Goal: Navigation & Orientation: Find specific page/section

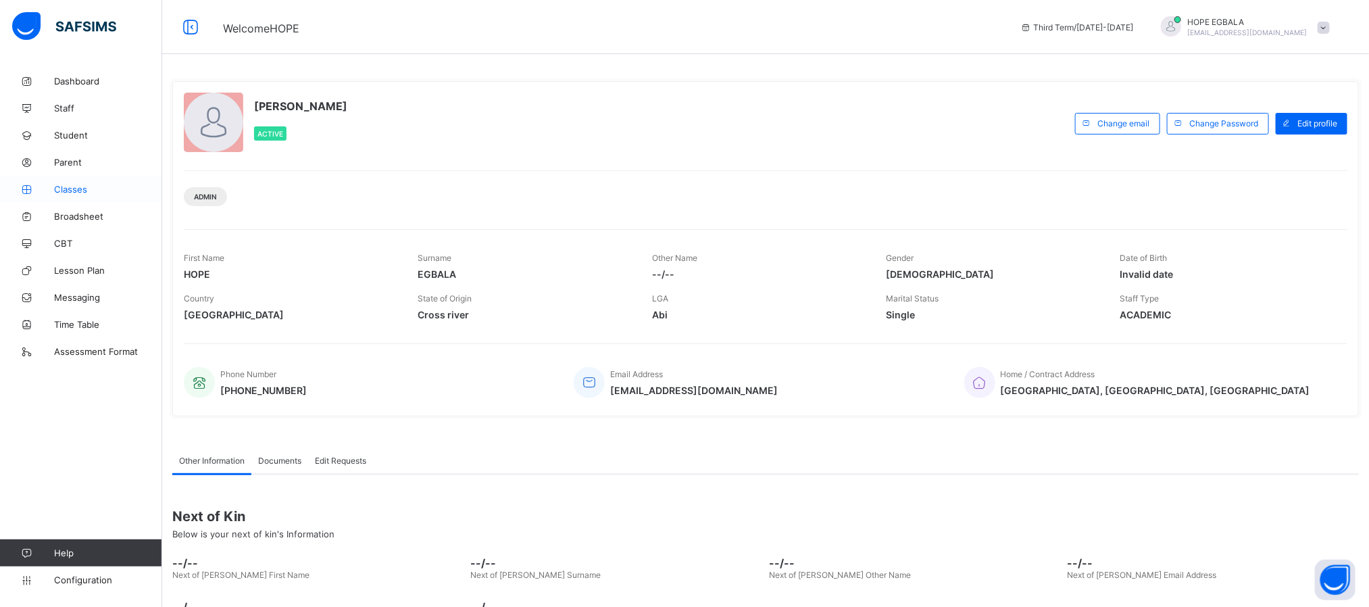
click at [82, 182] on link "Classes" at bounding box center [81, 189] width 162 height 27
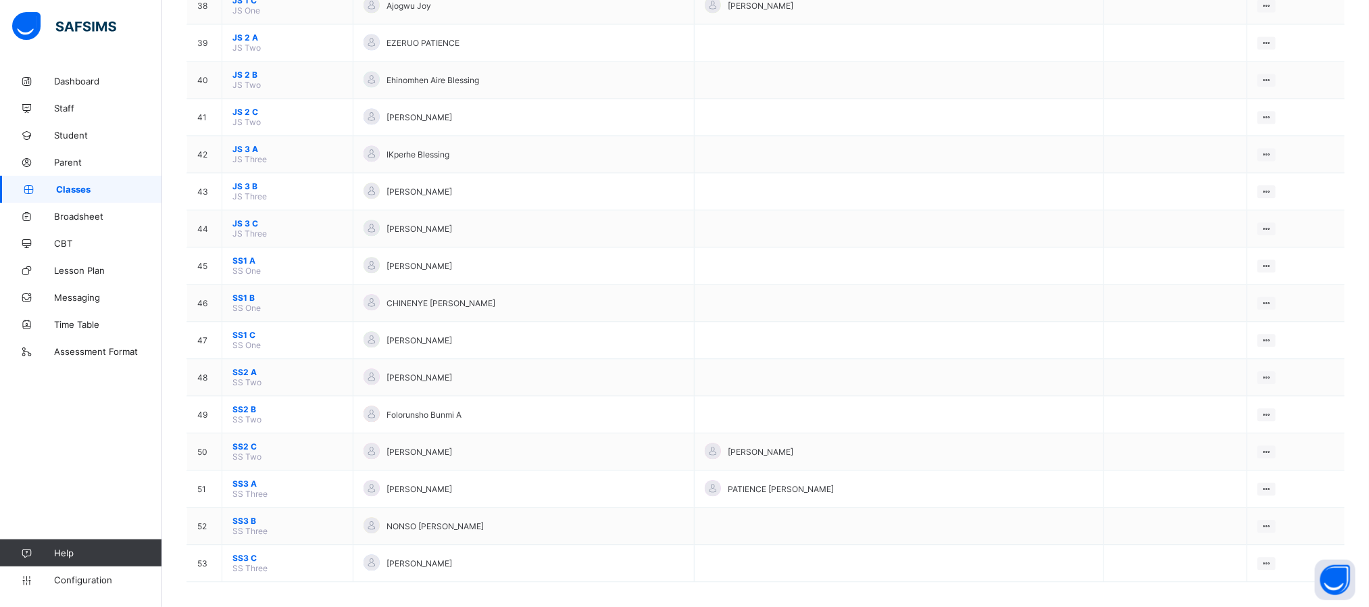
scroll to position [1574, 0]
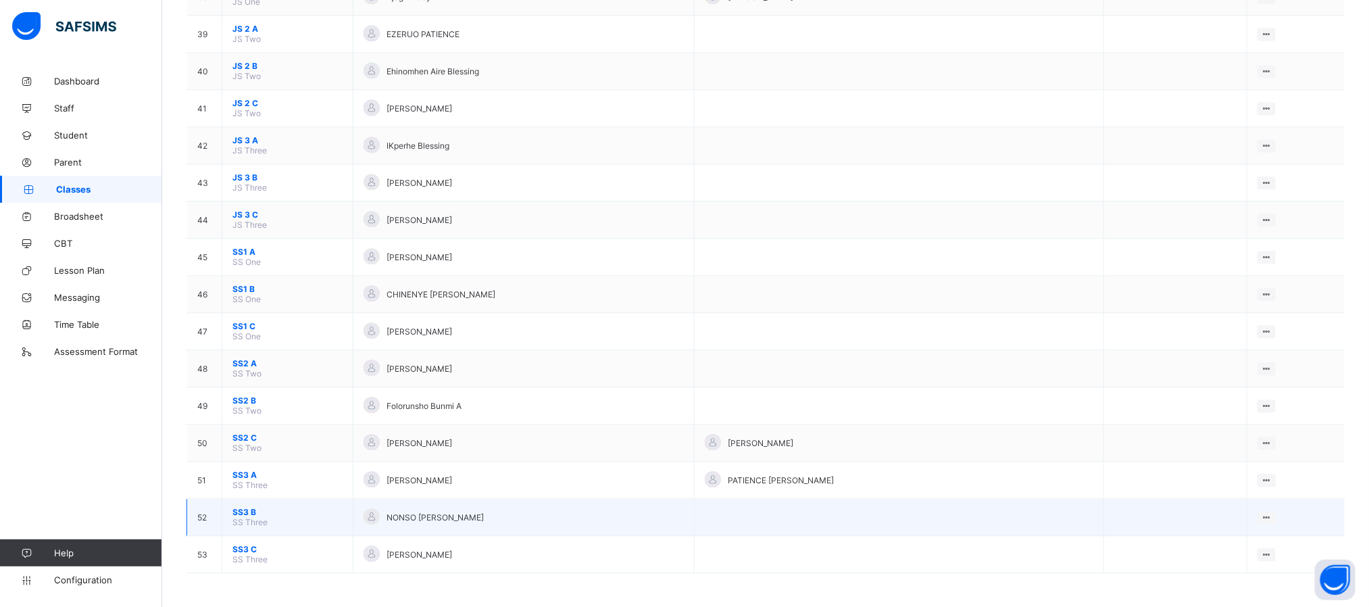
click at [249, 509] on span "SS3 B" at bounding box center [287, 512] width 110 height 10
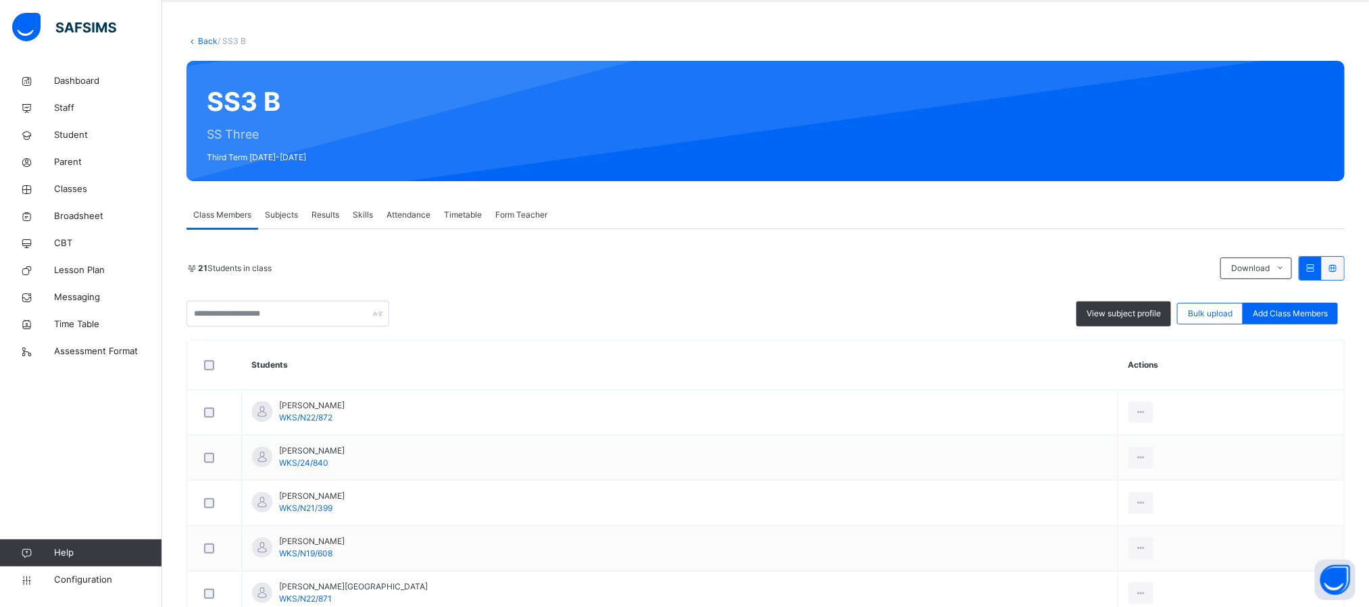
scroll to position [63, 0]
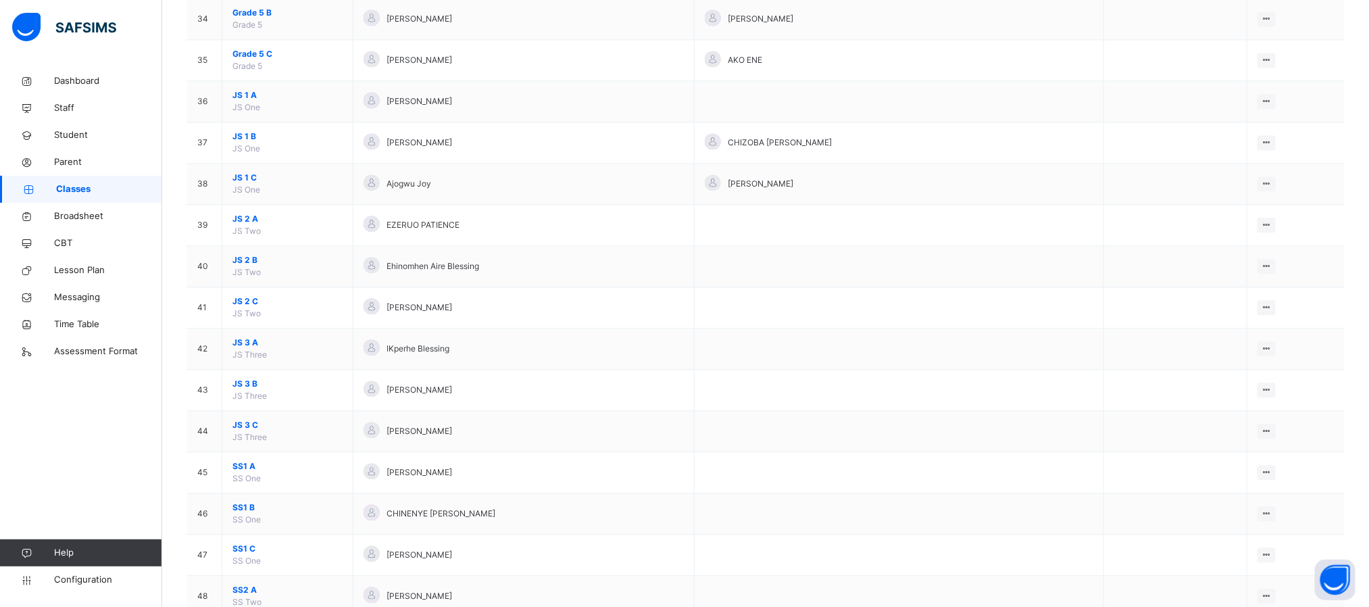
scroll to position [1791, 0]
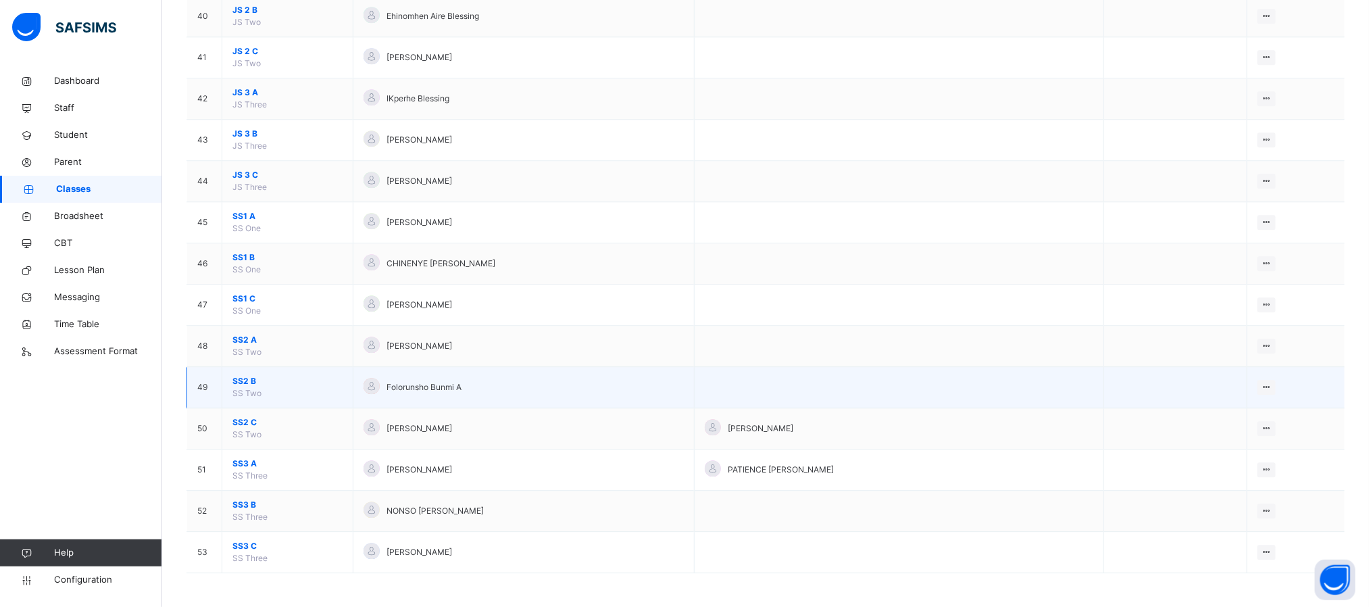
click at [233, 382] on span "SS2 B" at bounding box center [287, 381] width 110 height 12
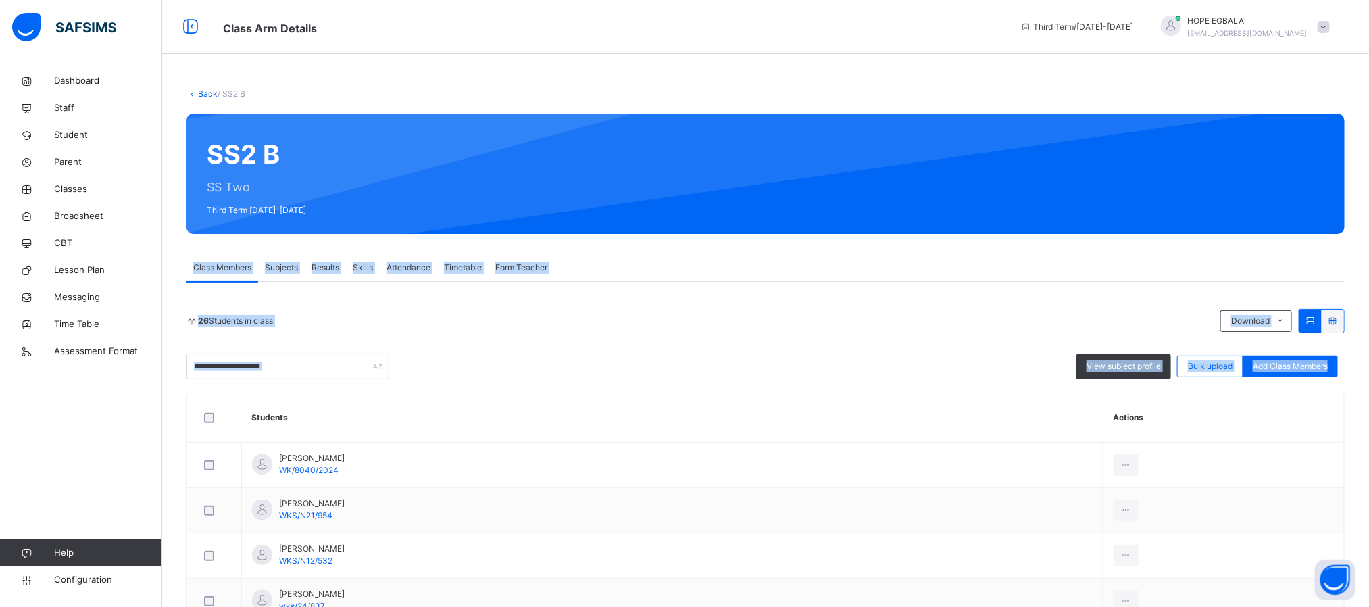
drag, startPoint x: 1368, startPoint y: 163, endPoint x: 1383, endPoint y: 405, distance: 243.0
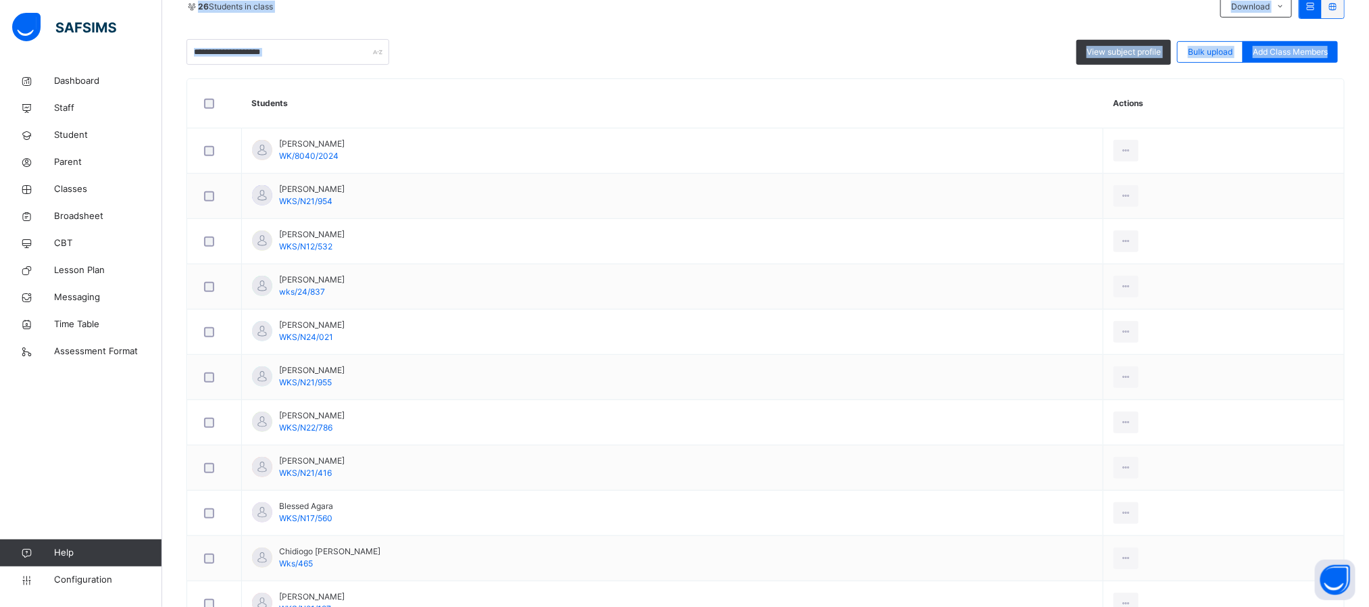
scroll to position [317, 0]
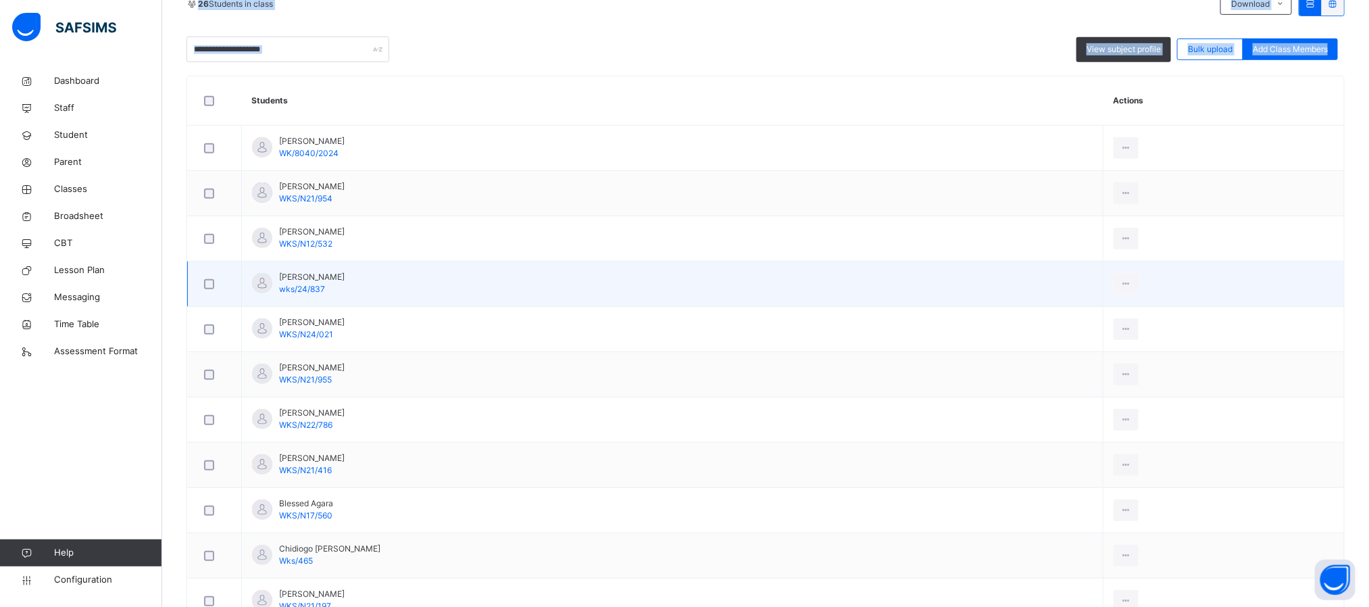
click at [1247, 286] on td "View Profile Remove from Class Transfer Student" at bounding box center [1223, 284] width 241 height 45
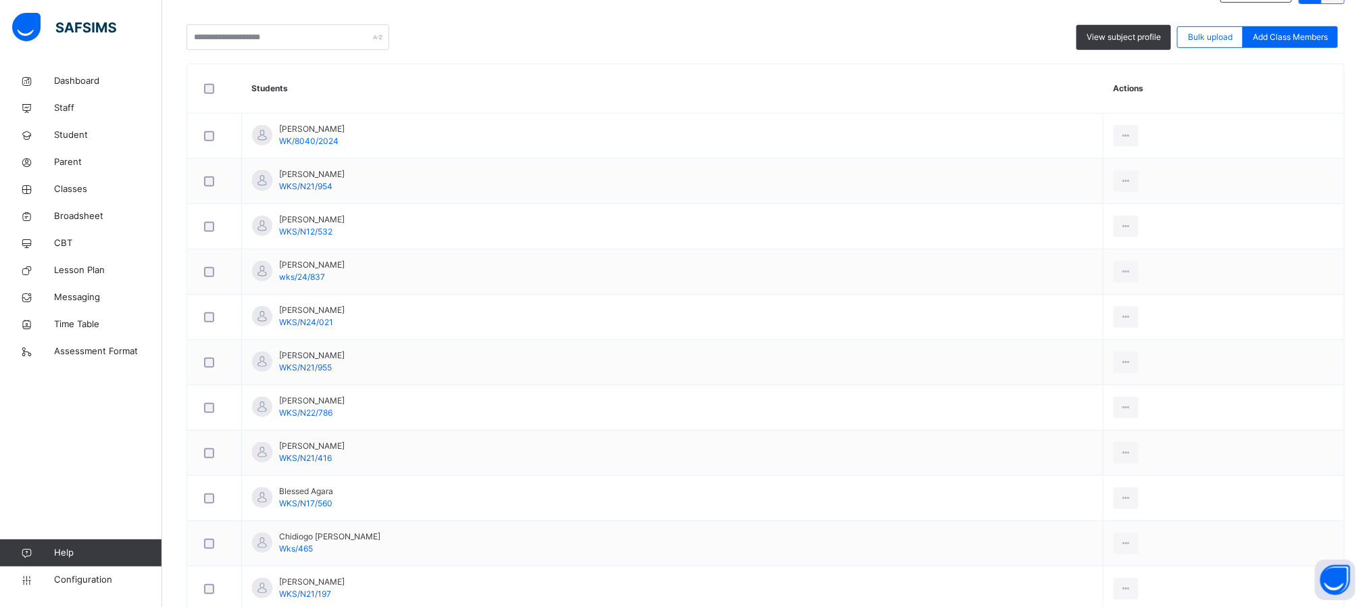
scroll to position [108, 0]
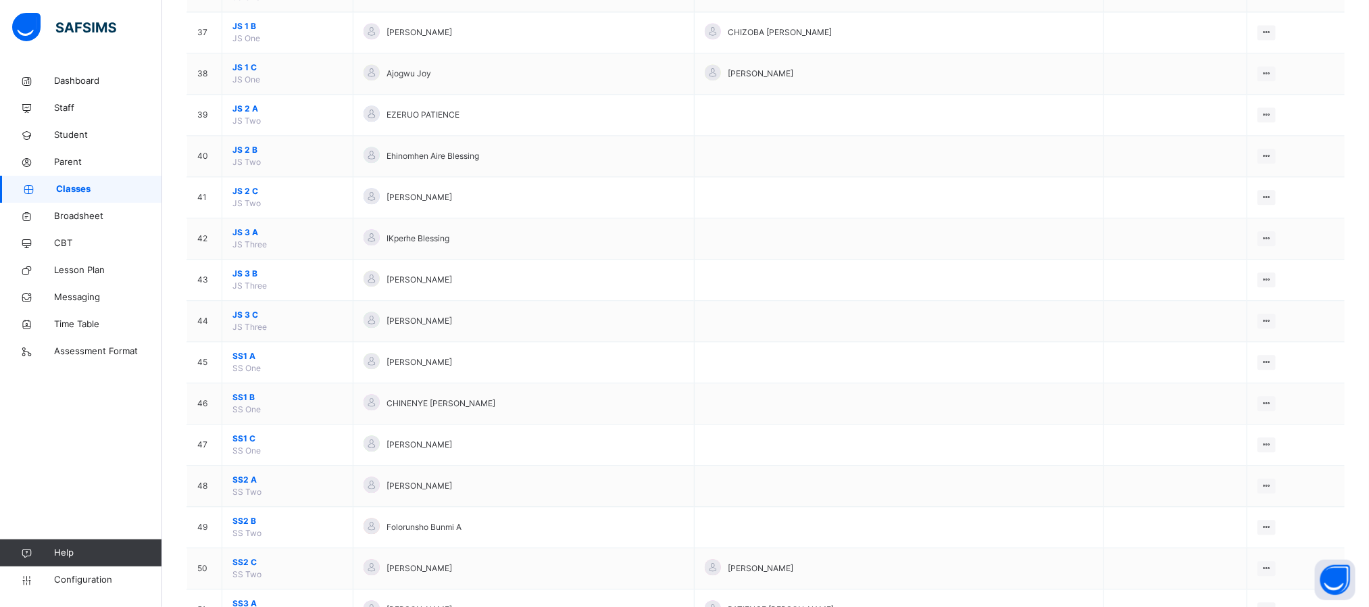
scroll to position [1791, 0]
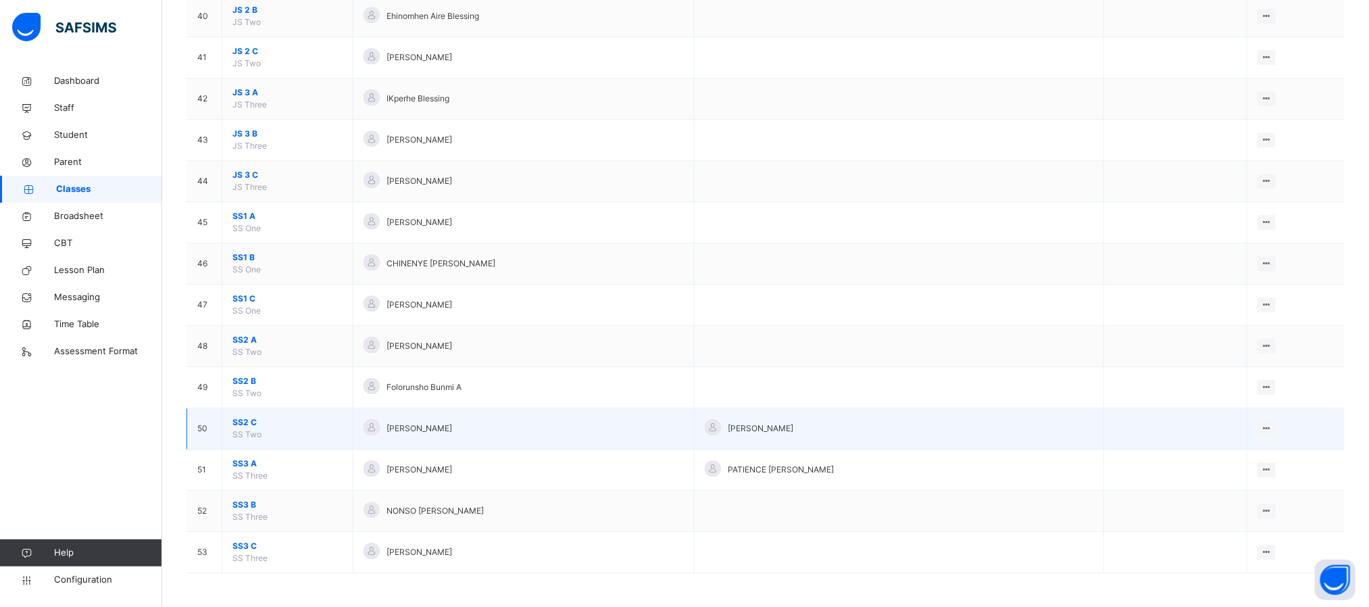
click at [244, 424] on span "SS2 C" at bounding box center [287, 422] width 110 height 12
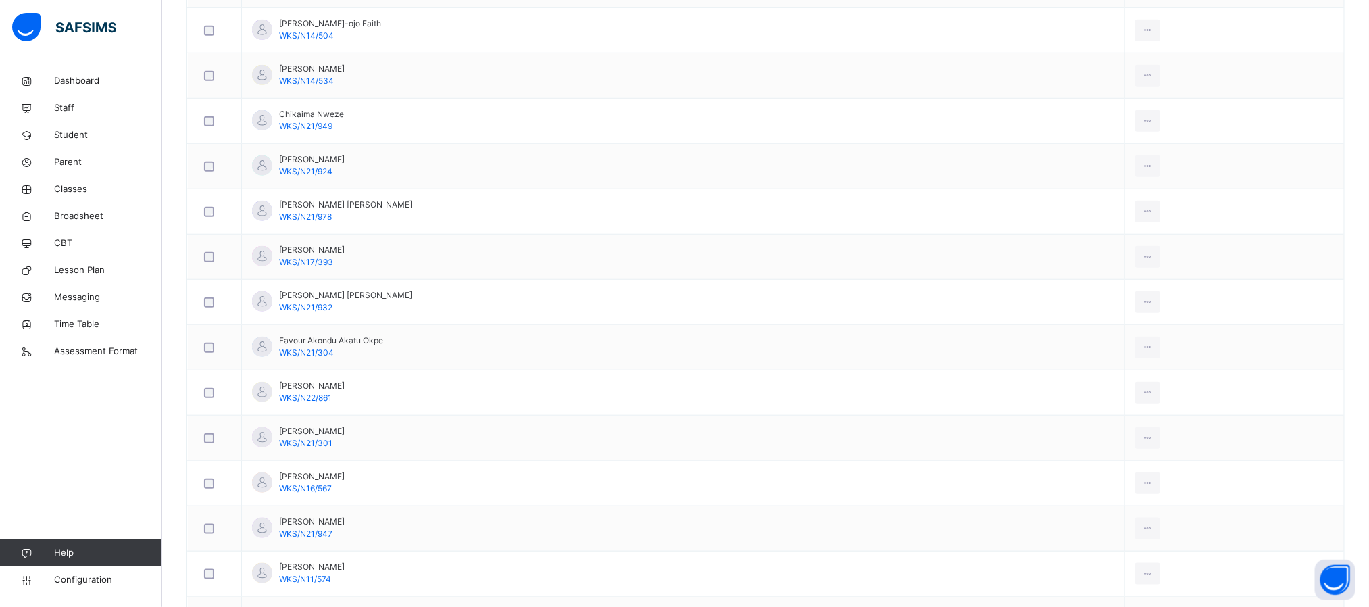
scroll to position [527, 0]
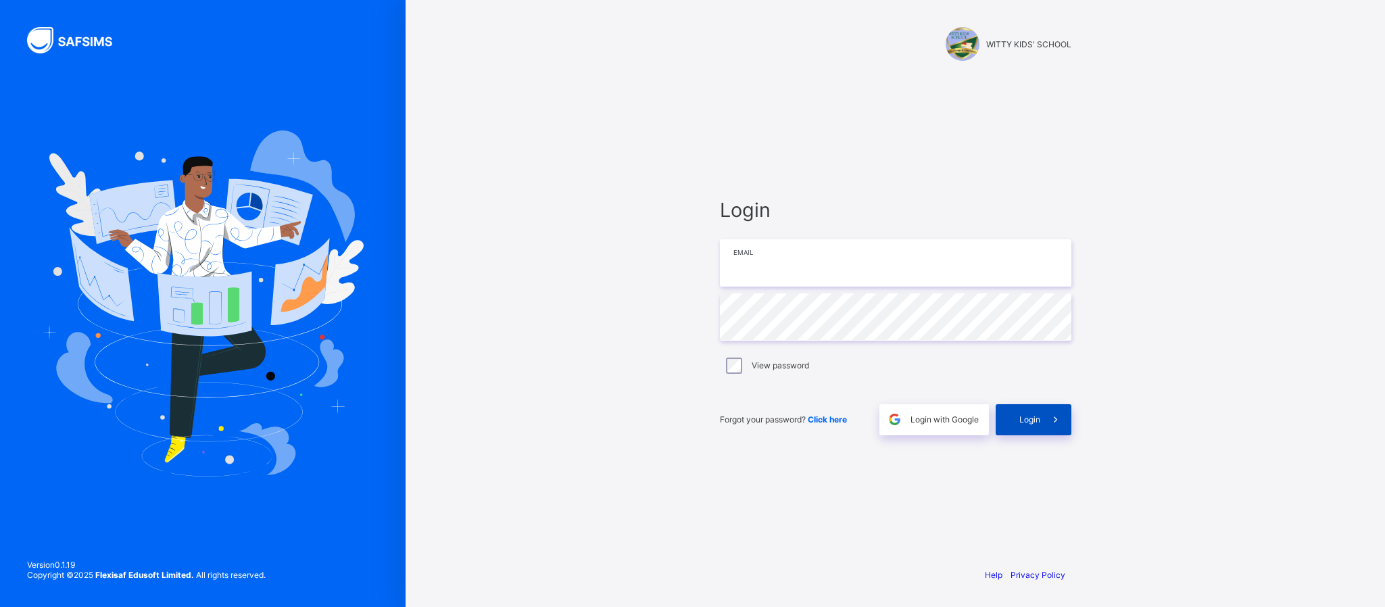
type input "**********"
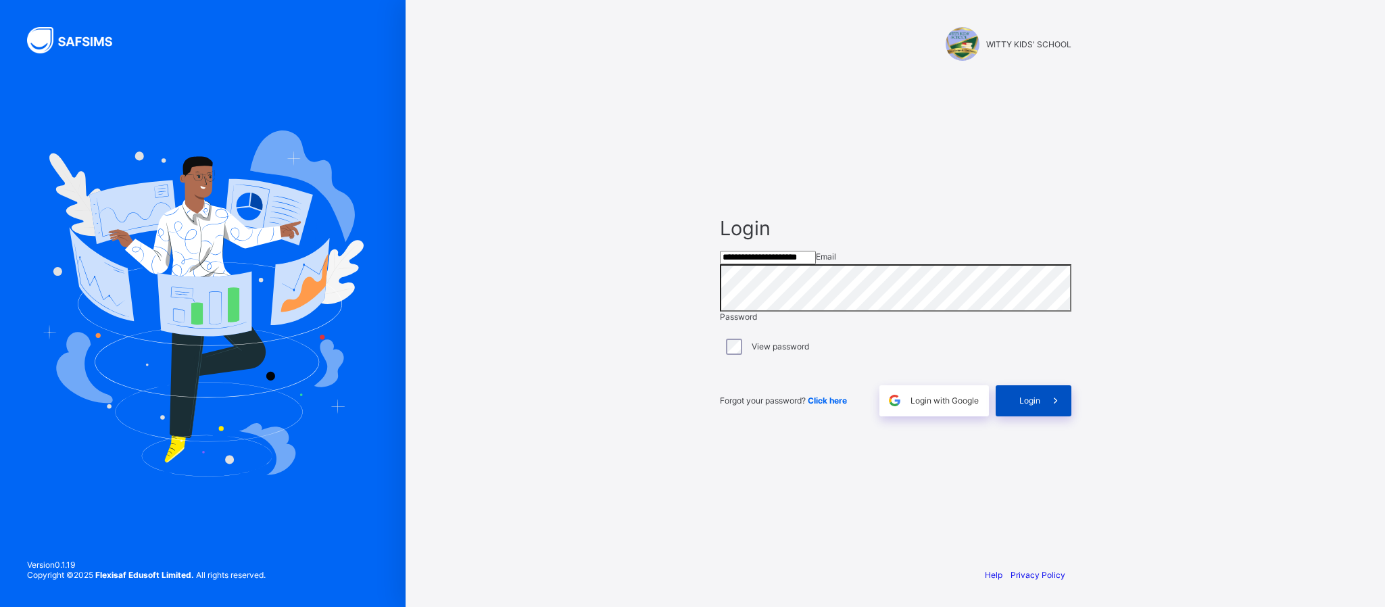
click at [1034, 405] on span "Login" at bounding box center [1029, 400] width 21 height 10
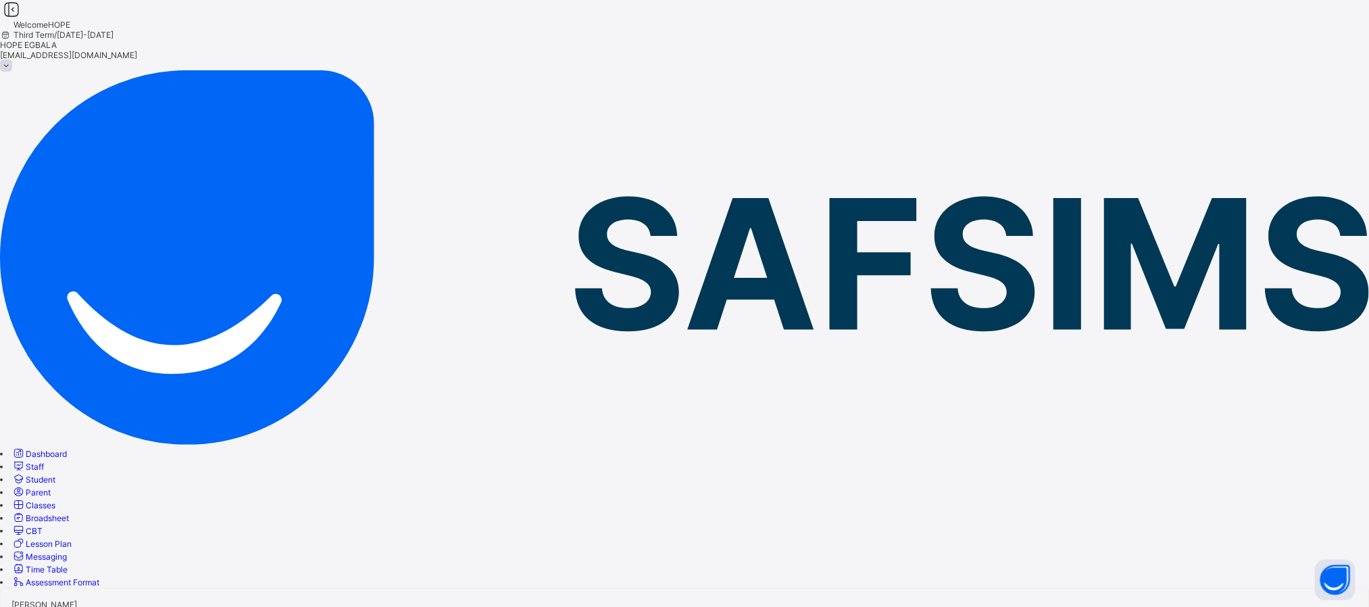
click at [55, 500] on link "Classes" at bounding box center [33, 505] width 44 height 10
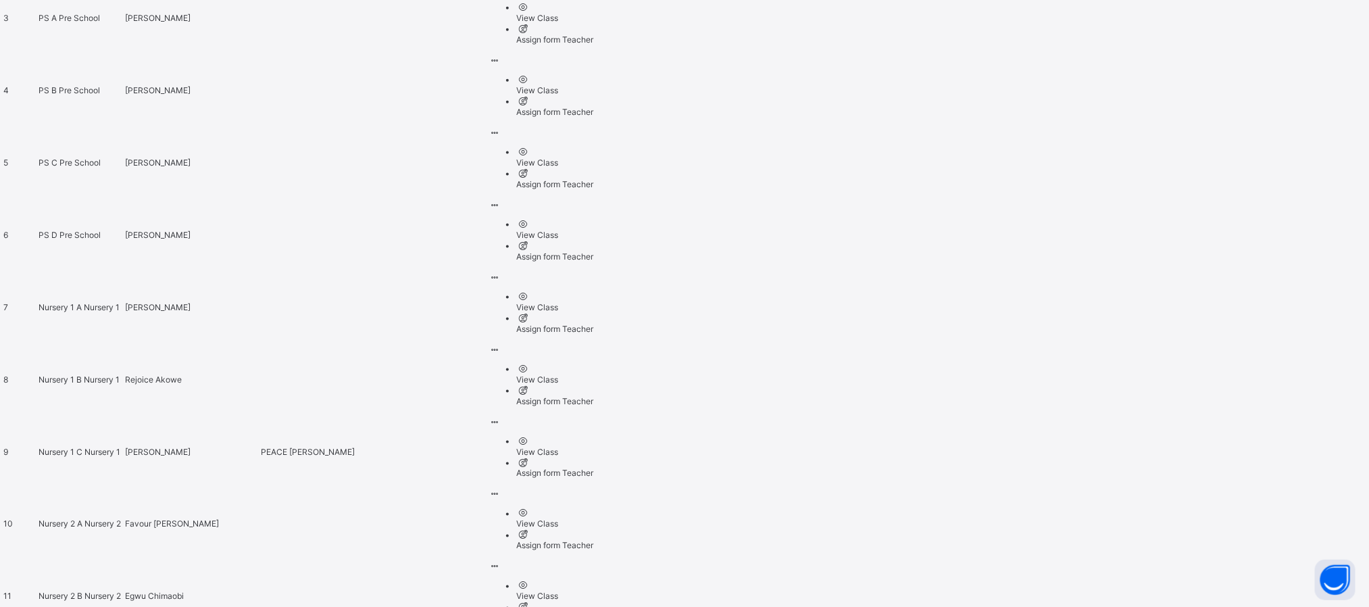
scroll to position [1427, 0]
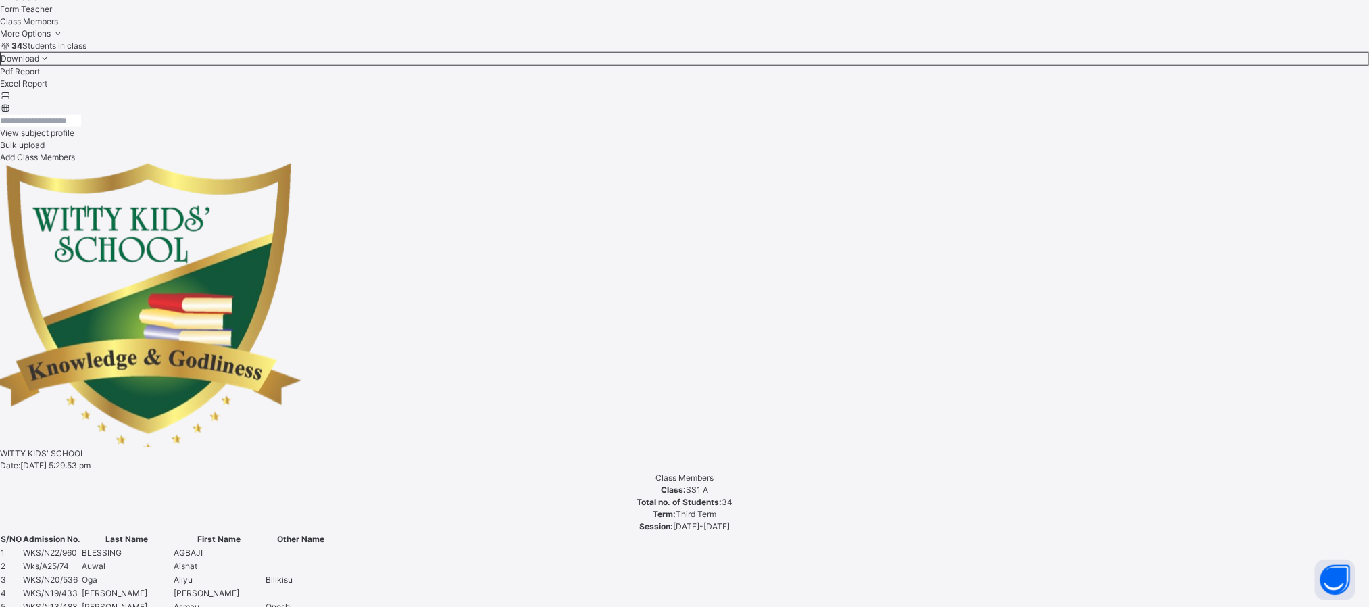
scroll to position [687, 0]
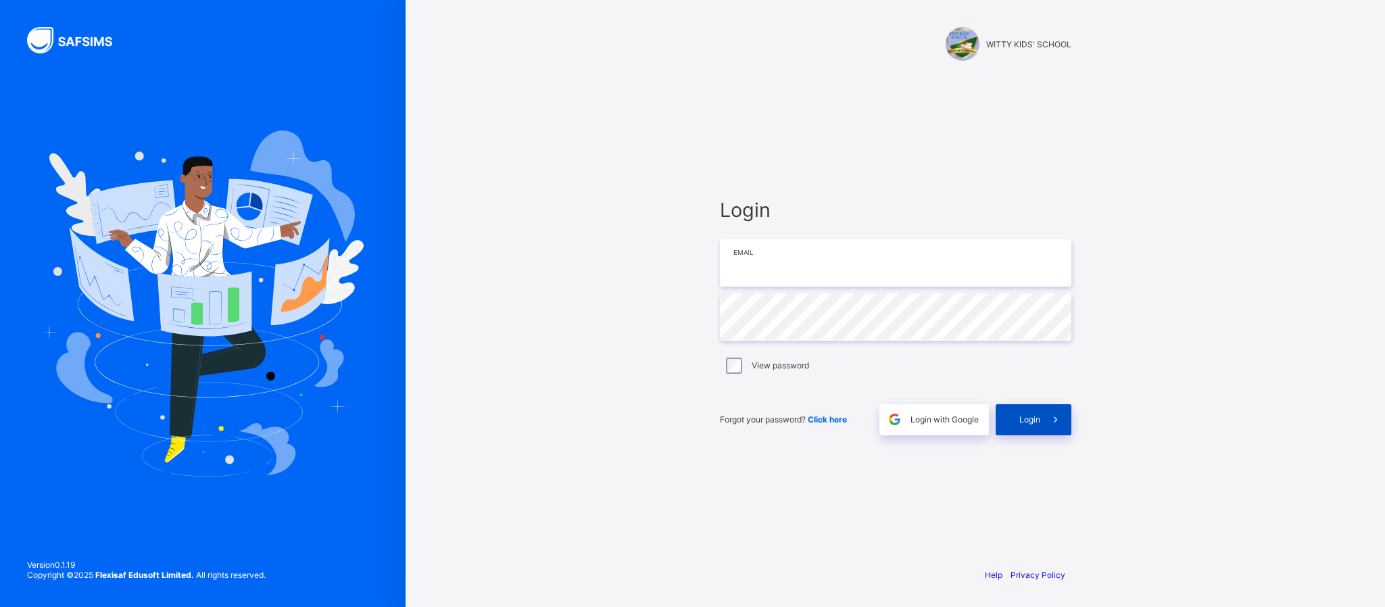
type input "**********"
click at [1024, 434] on div "Login" at bounding box center [1033, 419] width 76 height 31
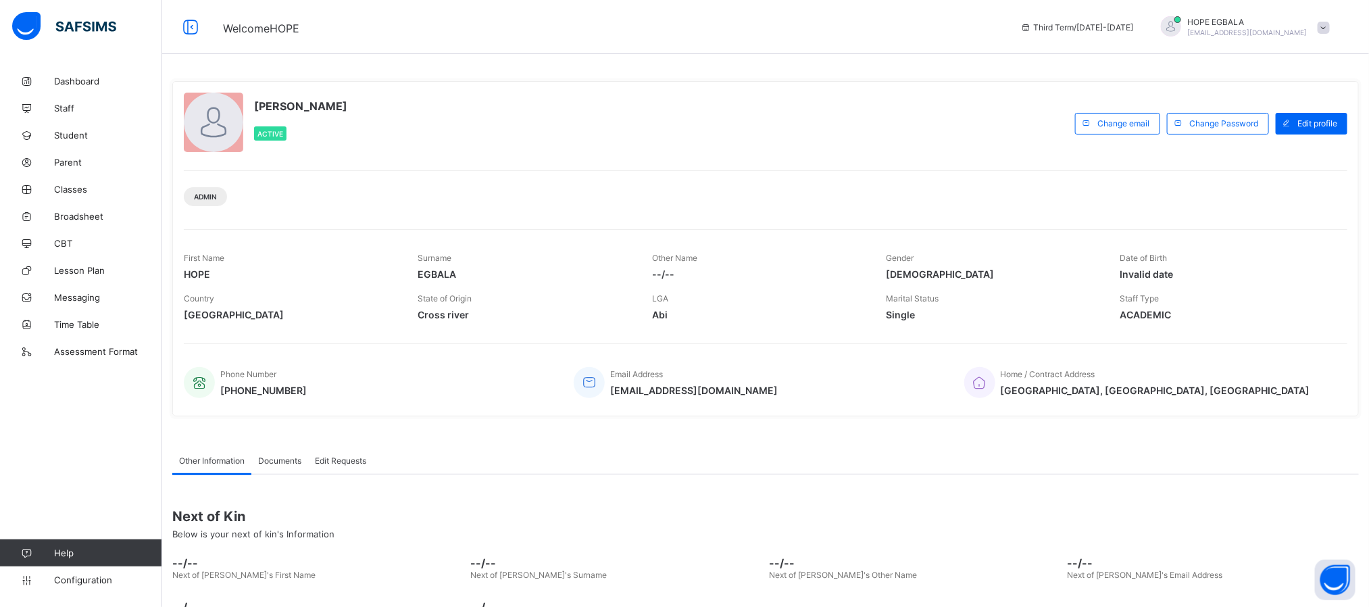
click at [1099, 250] on div "Gender [DEMOGRAPHIC_DATA]" at bounding box center [993, 266] width 214 height 41
